Goal: Consume media (video, audio): Consume media (video, audio)

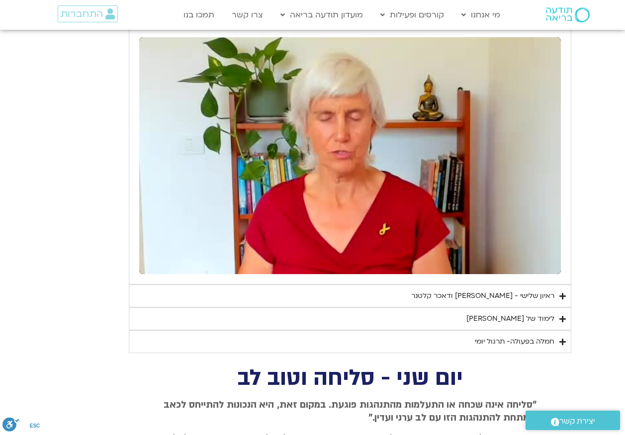
click at [549, 323] on div "לימוד של [PERSON_NAME]" at bounding box center [510, 319] width 88 height 12
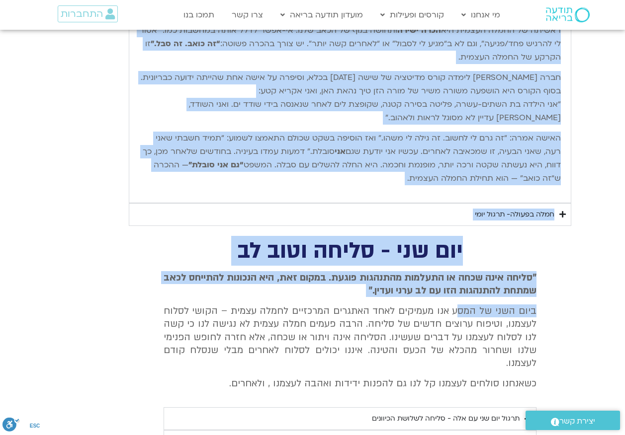
scroll to position [2733, 0]
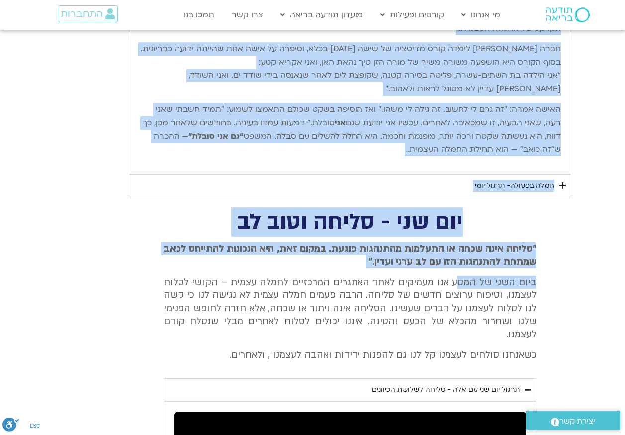
drag, startPoint x: 562, startPoint y: 149, endPoint x: 376, endPoint y: 151, distance: 185.9
click at [376, 151] on div "שלום חברות וחברים יקרים, וברוכים השבים. אחת הדרכים שאני מבינה בהן חמלה רדיקלית …" at bounding box center [349, 29] width 431 height 280
drag, startPoint x: 376, startPoint y: 151, endPoint x: 410, endPoint y: 73, distance: 85.7
copy div "lore ipsum dolors ametc, adipisc elits. doe tempor inci utlab etd magn aliquae …"
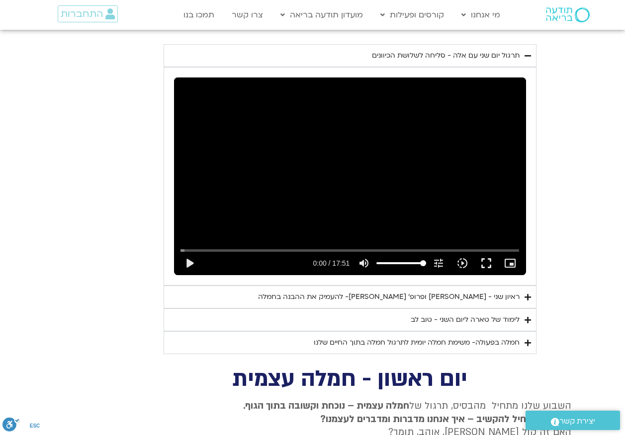
scroll to position [3081, 0]
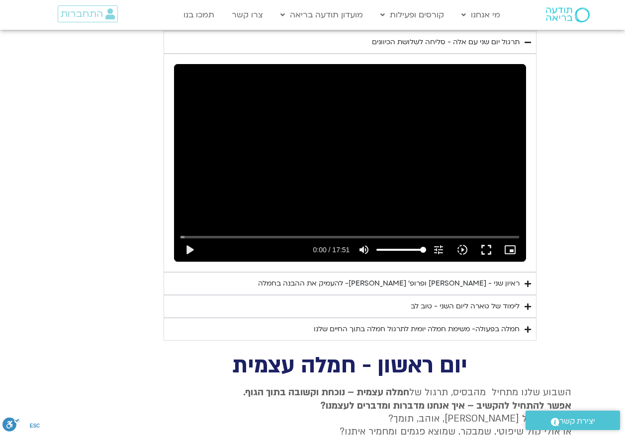
click at [498, 301] on div "לימוד של טארה ליום השני - טוב לב" at bounding box center [464, 307] width 109 height 12
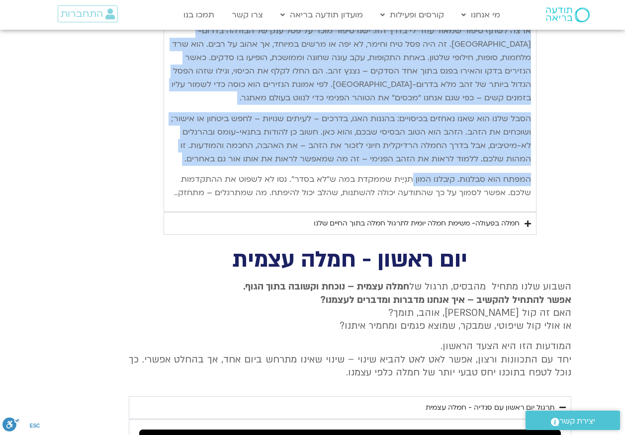
scroll to position [3677, 0]
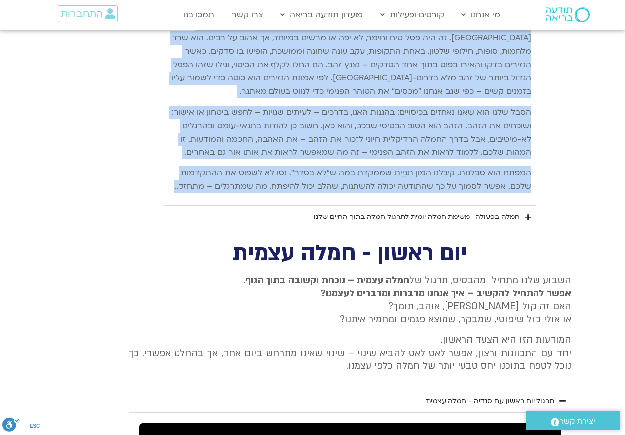
drag, startPoint x: 530, startPoint y: 67, endPoint x: 176, endPoint y: 186, distance: 373.4
copy div "lore ipsu do sita conse adipi elitse doeiu-te inci utlab – etdolorem aliqu enim…"
click at [381, 140] on p "הסבל שלנו הוא שאנו נאחזים בכיסויים: בהגנות האגו, בדרכים – לעיתים שגויות – לחפש …" at bounding box center [350, 133] width 362 height 54
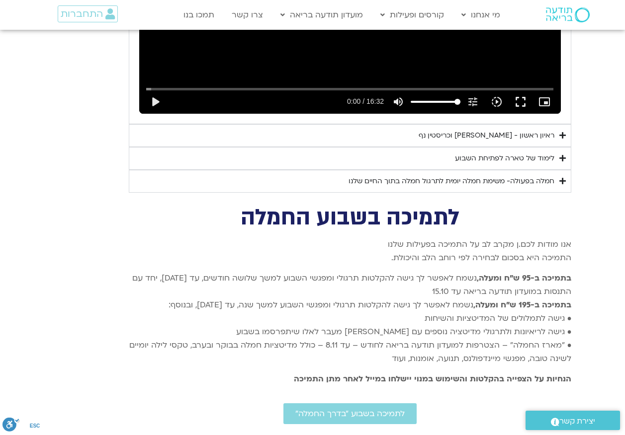
scroll to position [4273, 0]
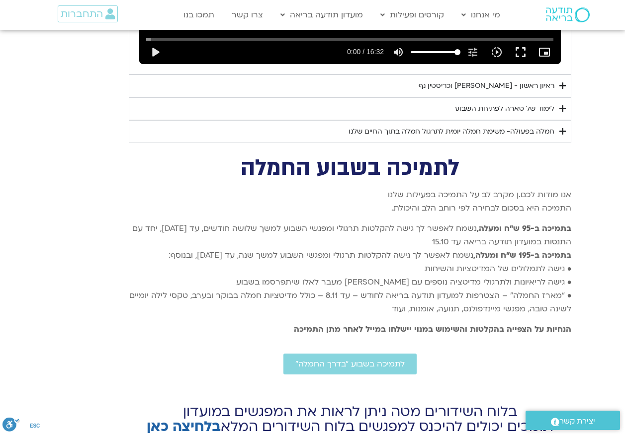
click at [519, 102] on summary "לימוד של טארה לפתיחת השבוע" at bounding box center [350, 108] width 442 height 23
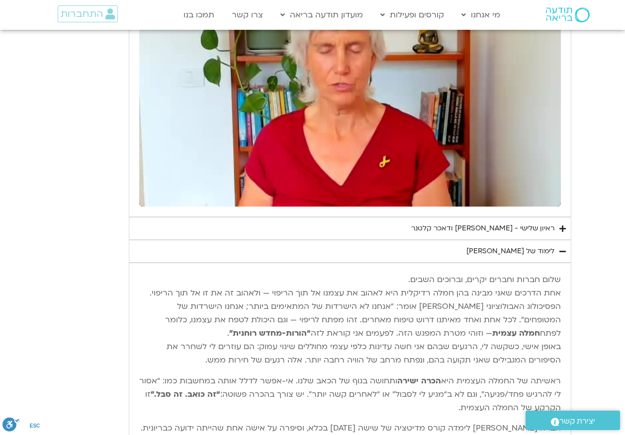
scroll to position [2335, 0]
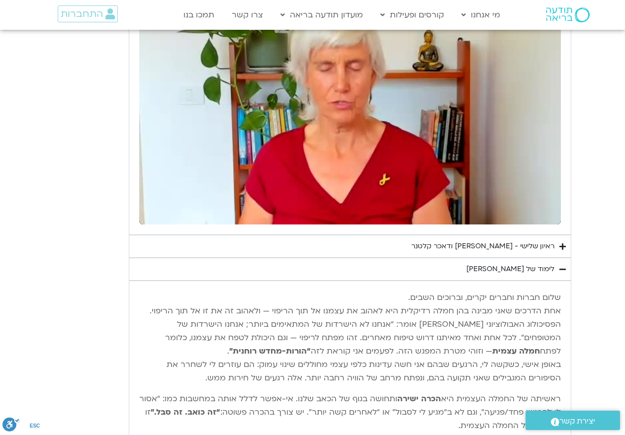
click at [557, 299] on p "שלום חברות וחברים יקרים, וברוכים השבים. אחת הדרכים שאני מבינה בהן חמלה רדיקלית …" at bounding box center [349, 338] width 421 height 94
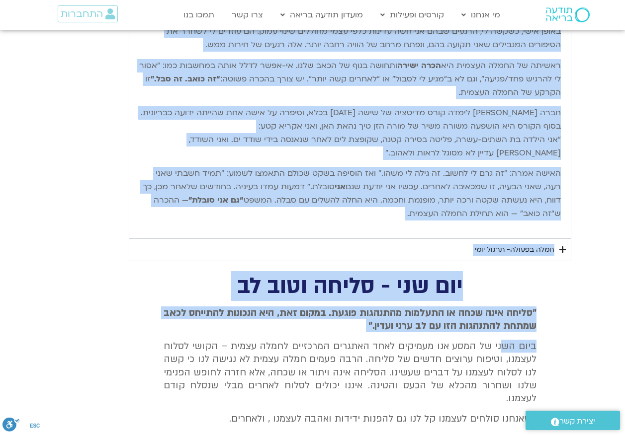
scroll to position [2683, 0]
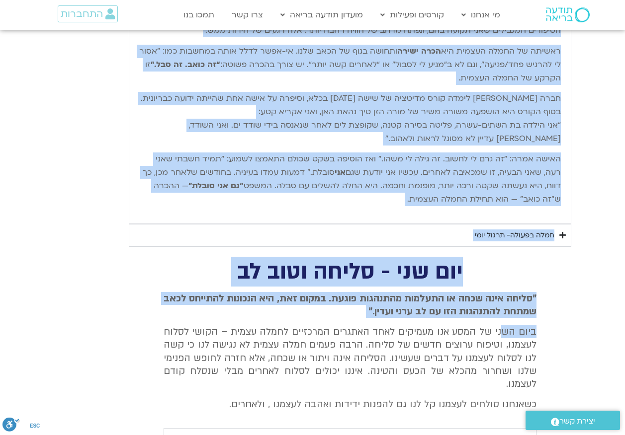
drag, startPoint x: 560, startPoint y: 297, endPoint x: 358, endPoint y: 206, distance: 220.8
click at [358, 206] on div "שלום חברות וחברים יקרים, וברוכים השבים. אחת הדרכים שאני מבינה בהן חמלה רדיקלית …" at bounding box center [349, 78] width 421 height 270
drag, startPoint x: 358, startPoint y: 206, endPoint x: 373, endPoint y: 167, distance: 41.8
copy div "lore ipsum dolors ametc, adipisc elits. doe tempor inci utlab etd magn aliquae …"
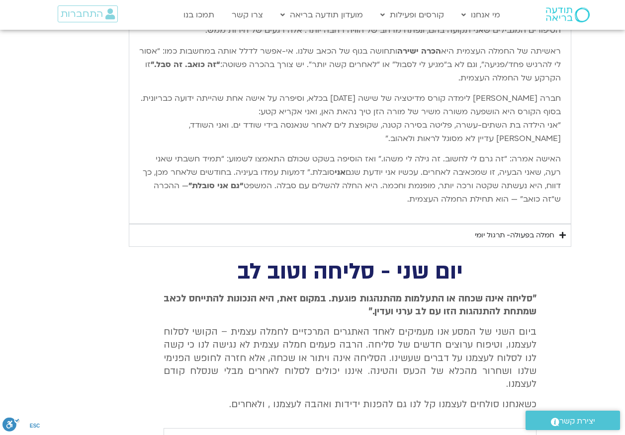
click at [501, 237] on div "חמלה בפעולה- תרגול יומי" at bounding box center [515, 236] width 80 height 12
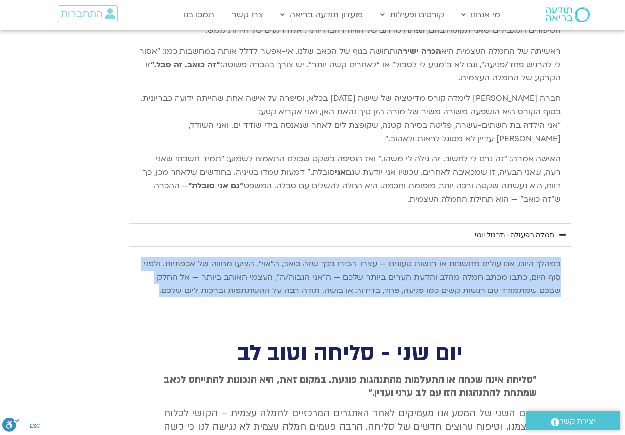
drag, startPoint x: 561, startPoint y: 260, endPoint x: 158, endPoint y: 288, distance: 403.4
click at [158, 288] on div "במהלך היום, אם עולים מחשבות או רגשות טעונים — עצרו והכירו בכך שזה כואב, ה“אוי”.…" at bounding box center [349, 287] width 431 height 71
drag, startPoint x: 158, startPoint y: 288, endPoint x: 219, endPoint y: 272, distance: 62.5
copy p "במהלך היום, אם עולים מחשבות או רגשות טעונים — עצרו והכירו בכך שזה כואב, ה“אוי”.…"
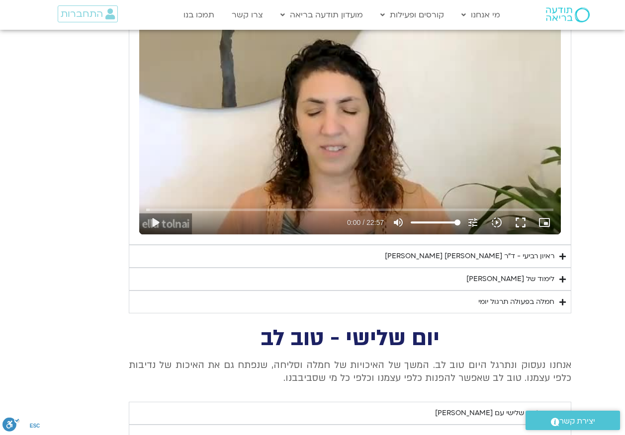
scroll to position [1888, 0]
click at [530, 279] on div "לימוד של [PERSON_NAME]" at bounding box center [510, 279] width 88 height 12
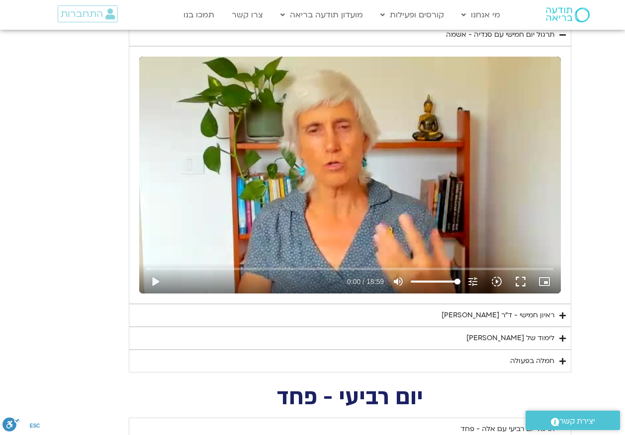
scroll to position [1441, 0]
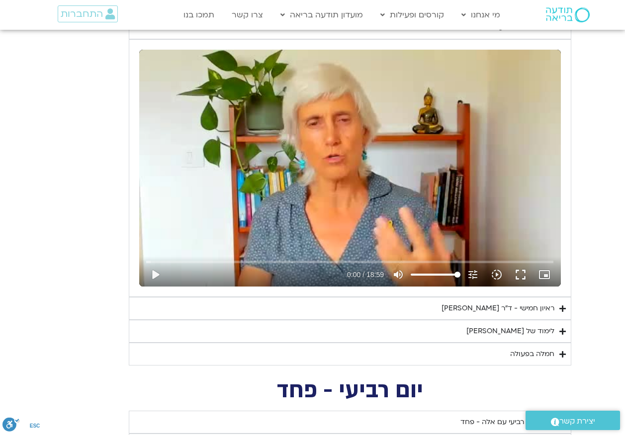
click at [520, 333] on div "לימוד של [PERSON_NAME]" at bounding box center [510, 331] width 88 height 12
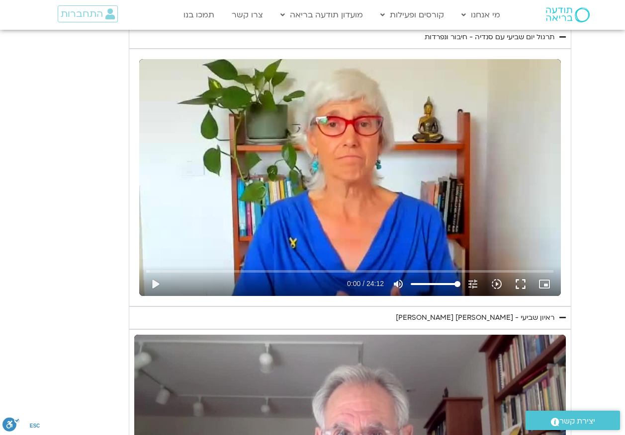
scroll to position [475, 0]
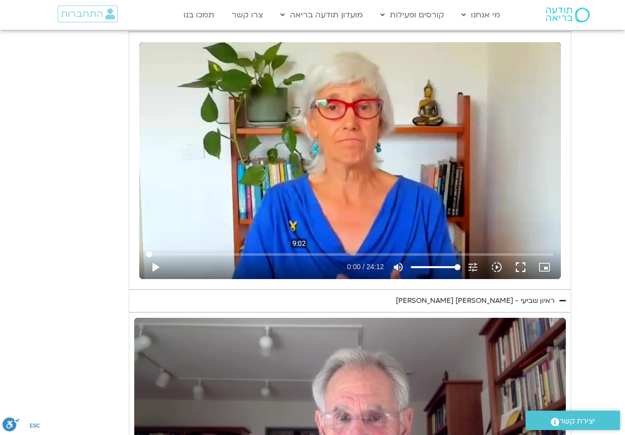
type input "851.4"
type input "541.866822846079"
type input "851.4"
click at [299, 252] on input "Seek" at bounding box center [349, 254] width 407 height 6
type input "541.866822"
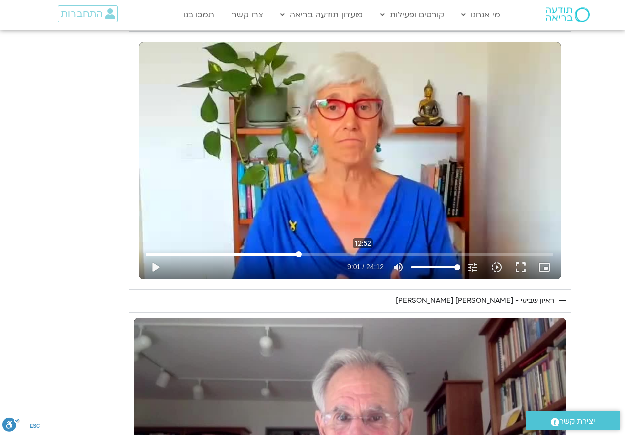
type input "851.4"
type input "772.28327821878"
type input "851.4"
type input "772.28327821878"
click at [362, 254] on input "Seek" at bounding box center [349, 254] width 407 height 6
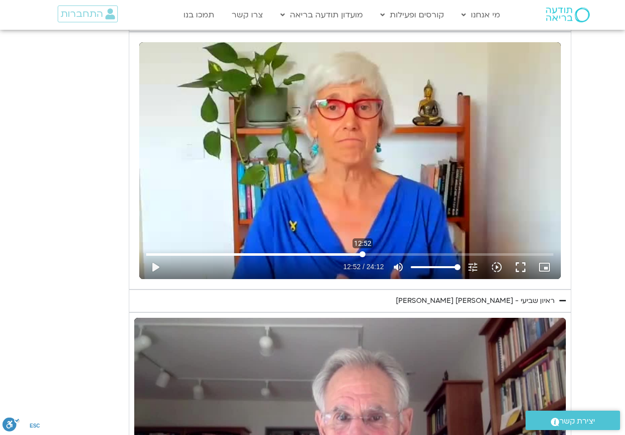
type input "851.4"
type input "772.283278"
type input "851.4"
click at [337, 185] on div "Skip Ad 12:52 play_arrow 12:52 / 24:12 volume_up Mute tune Resolution Auto 240p…" at bounding box center [349, 160] width 421 height 237
type input "772.292443"
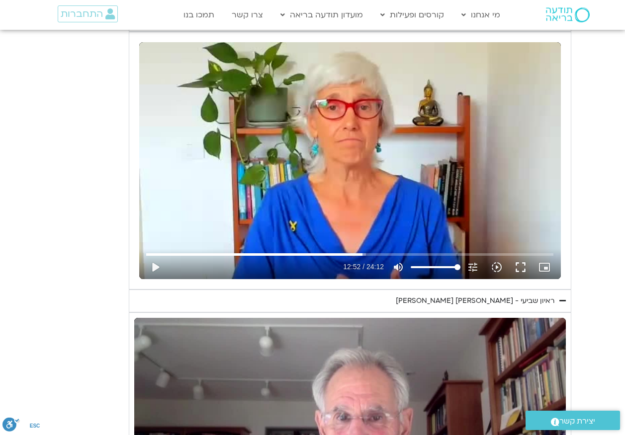
type input "851.4"
type input "772.310062"
type input "851.4"
type input "772.389959"
type input "851.4"
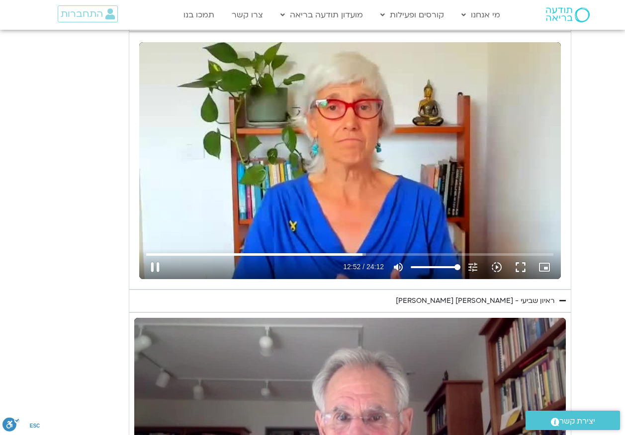
type input "772.528825"
type input "851.4"
type input "772.660276"
type input "851.4"
type input "772.791454"
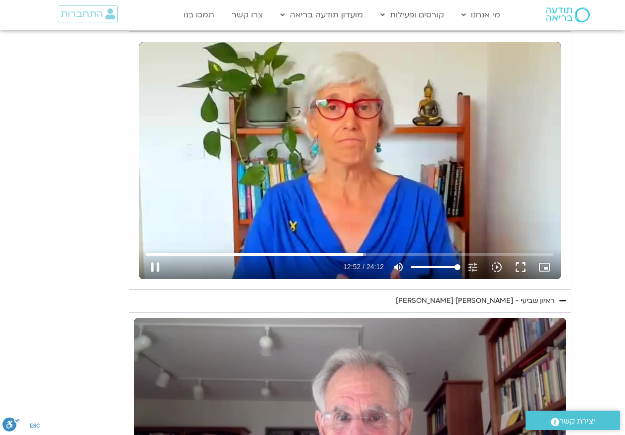
type input "851.4"
type input "772.920191"
type input "851.4"
type input "773.054221"
type input "851.4"
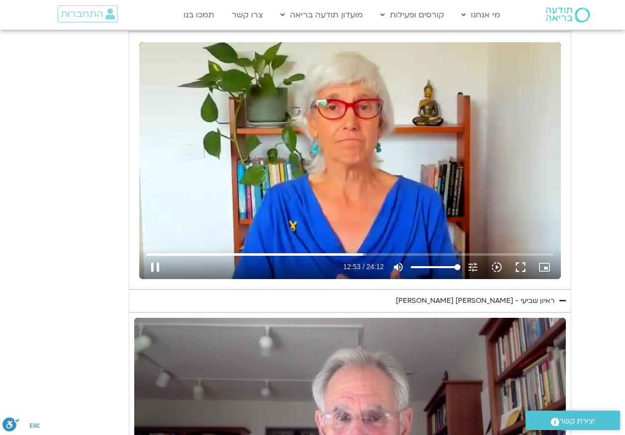
type input "773.187571"
type input "851.4"
type input "773.331297"
type input "851.4"
type input "773.543139"
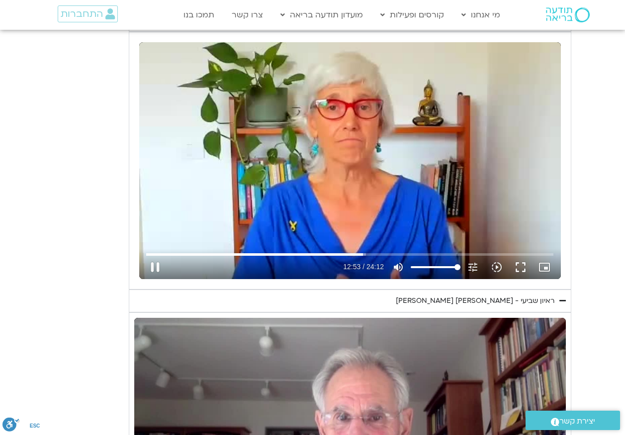
type input "851.4"
type input "773.693339"
type input "851.4"
type input "773.826567"
type input "851.4"
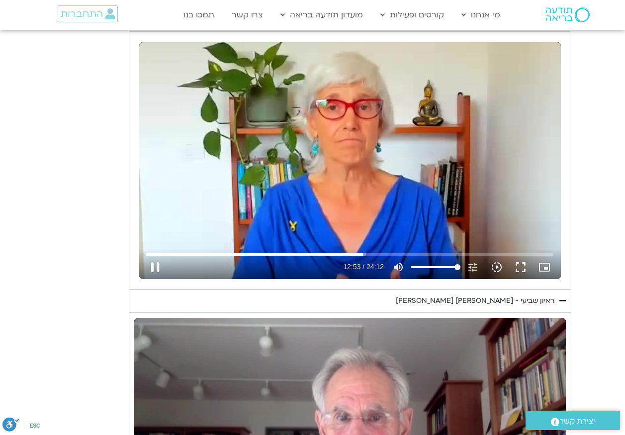
type input "773.959781"
type input "851.4"
type input "774.096156"
type input "851.4"
type input "774.210868"
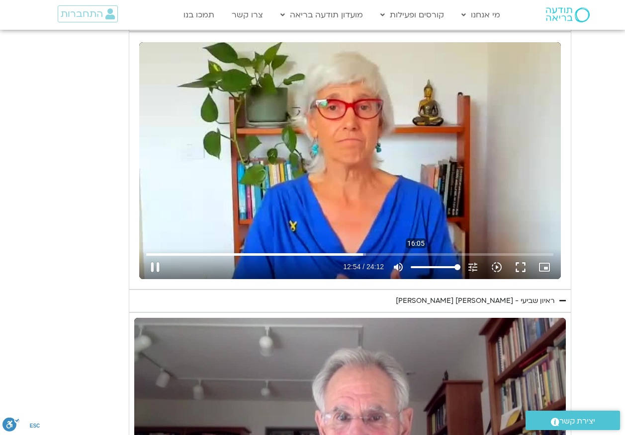
type input "851.4"
type input "774.310085"
type input "851.4"
type input "774.399208"
type input "851.4"
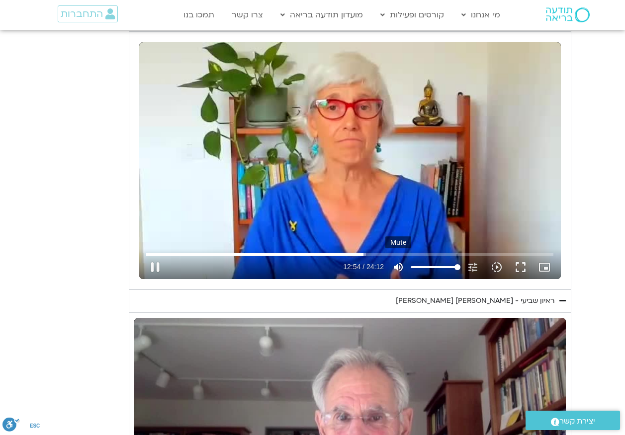
type input "774.528379"
type input "851.4"
type input "774.713181"
type input "851.4"
type input "774.829013"
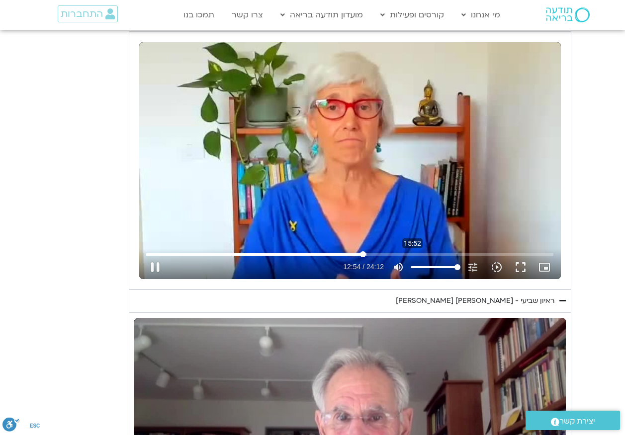
type input "851.4"
type input "774.91951"
type input "851.4"
type input "775.049355"
type input "851.4"
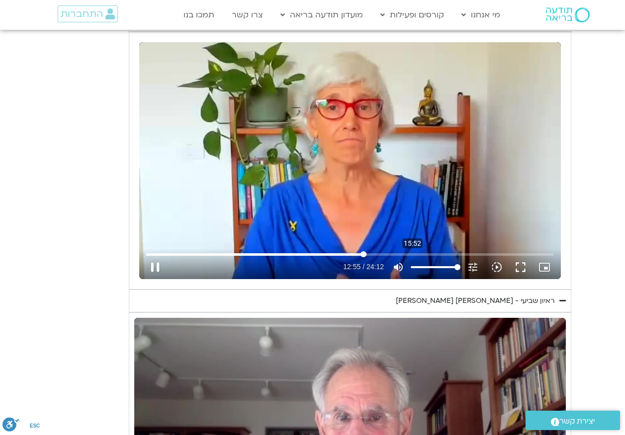
type input "775.177692"
type input "851.4"
type input "775.394432"
type input "851.4"
type input "775.509479"
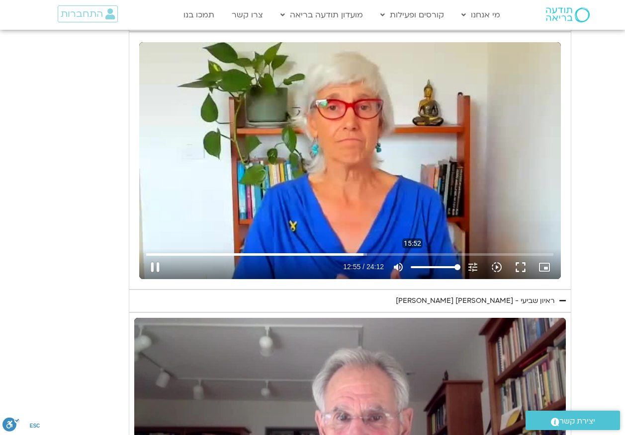
type input "851.4"
type input "775.661595"
type input "851.4"
type input "775.813625"
type input "851.4"
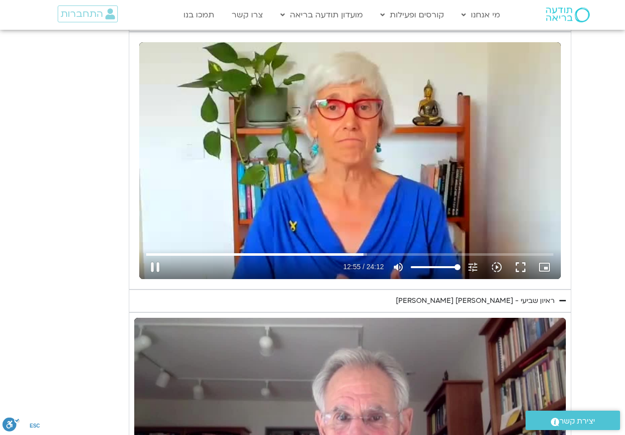
type input "775.926908"
type input "851.4"
type input "776.059388"
type input "851.4"
type input "776.19639"
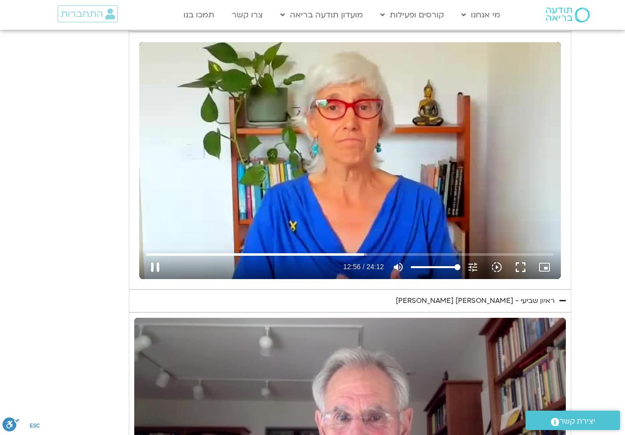
type input "851.4"
type input "776.309192"
type input "851.4"
type input "776.442796"
type input "851.4"
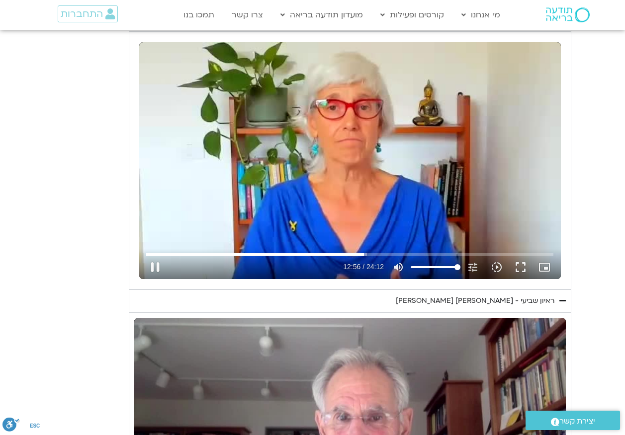
type input "776.57564"
type input "851.4"
type input "776.709044"
type input "851.4"
type input "776.842341"
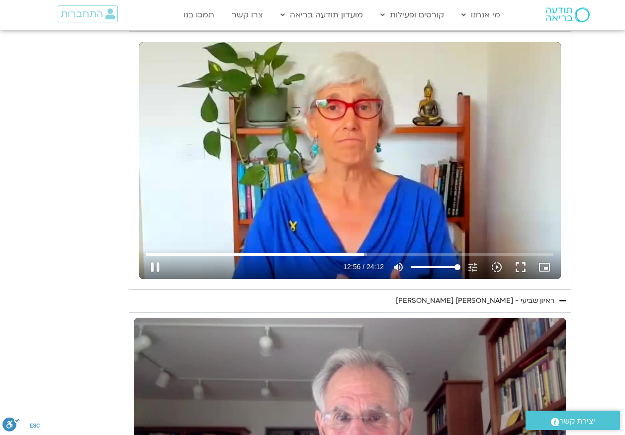
type input "851.4"
type input "776.975545"
type input "851.4"
type input "777.04159"
type input "851.4"
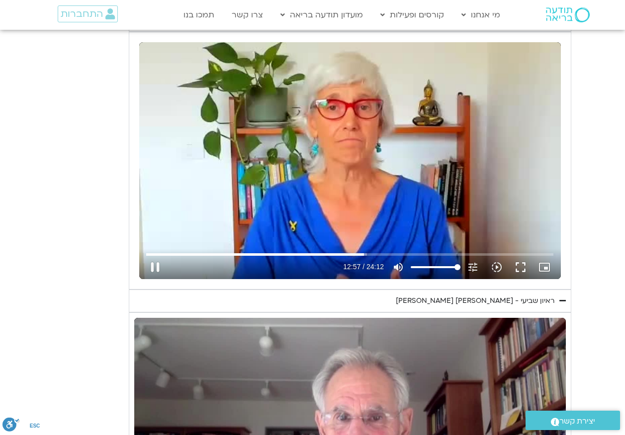
type input "777.174976"
type input "851.4"
type input "777.359876"
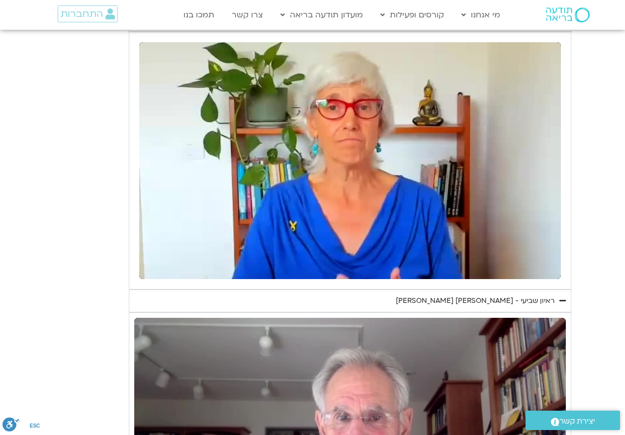
type input "851.4"
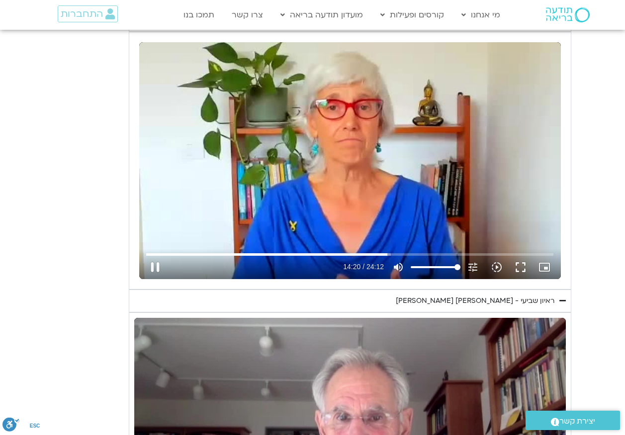
type input "860.384738"
type input "851.4"
type input "860.514917"
type input "851.4"
type input "860.536119"
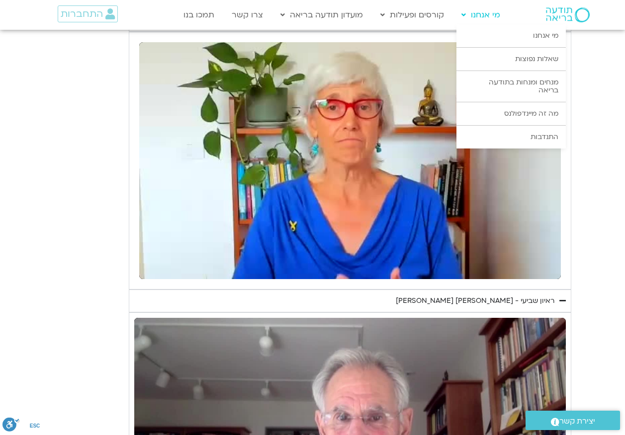
type input "851.4"
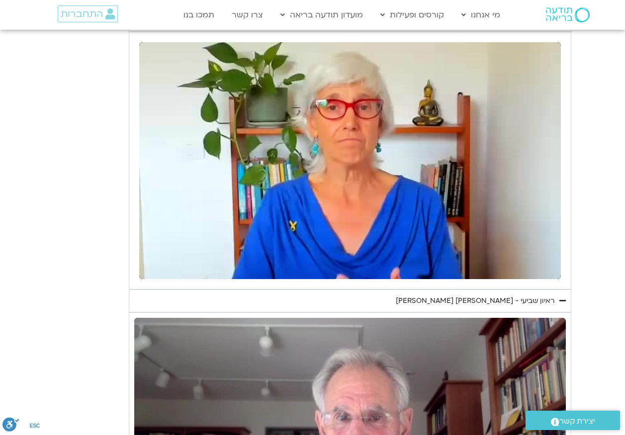
type input "860.93294"
type input "851.4"
type input "860.999152"
type input "851.4"
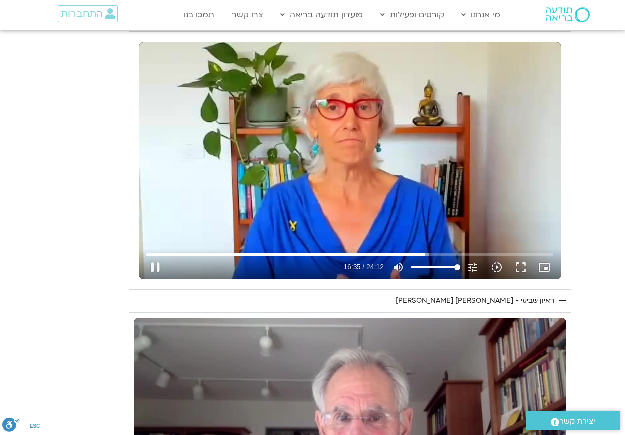
type input "995.728176"
type input "851.4"
type input "995.853743"
type input "851.4"
type input "995.98714"
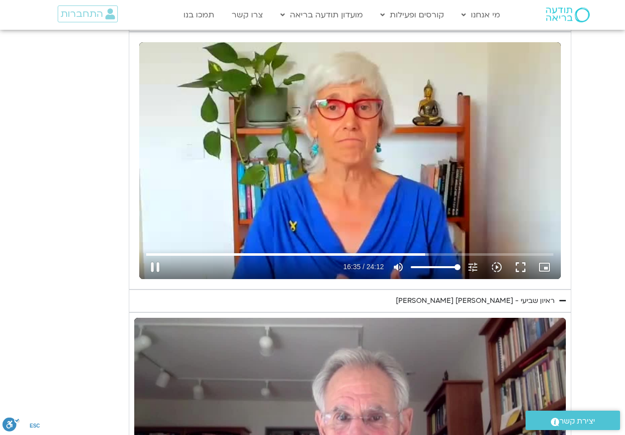
type input "851.4"
type input "996.074912"
type input "851.4"
type input "996.167452"
type input "851.4"
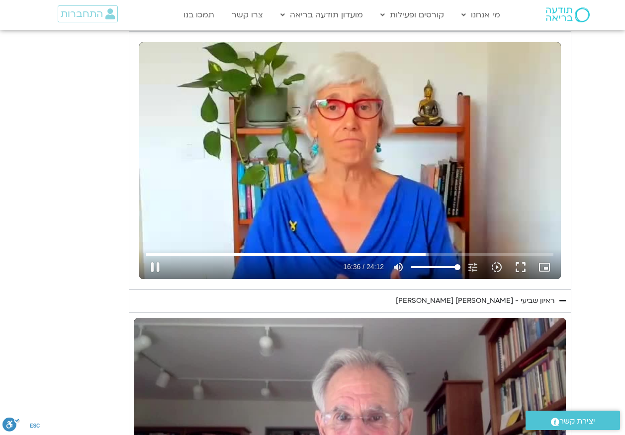
type input "996.306978"
type input "851.4"
type input "996.438305"
type input "851.4"
type input "996.572632"
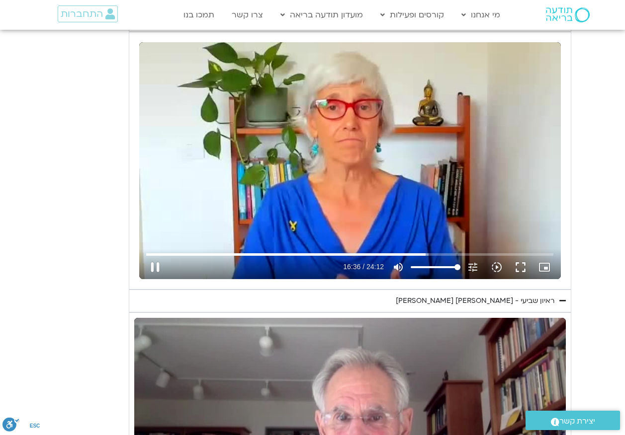
type input "851.4"
type input "996.699346"
type input "851.4"
click at [404, 161] on div "Skip Ad 8:04 pause 16:36 / 24:12 volume_up Mute tune Resolution Auto 240p slow_…" at bounding box center [349, 160] width 421 height 237
type input "996.884087"
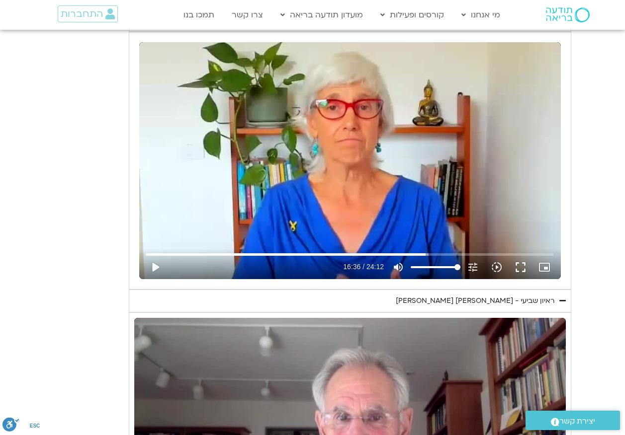
type input "851.4"
